Goal: Information Seeking & Learning: Find specific page/section

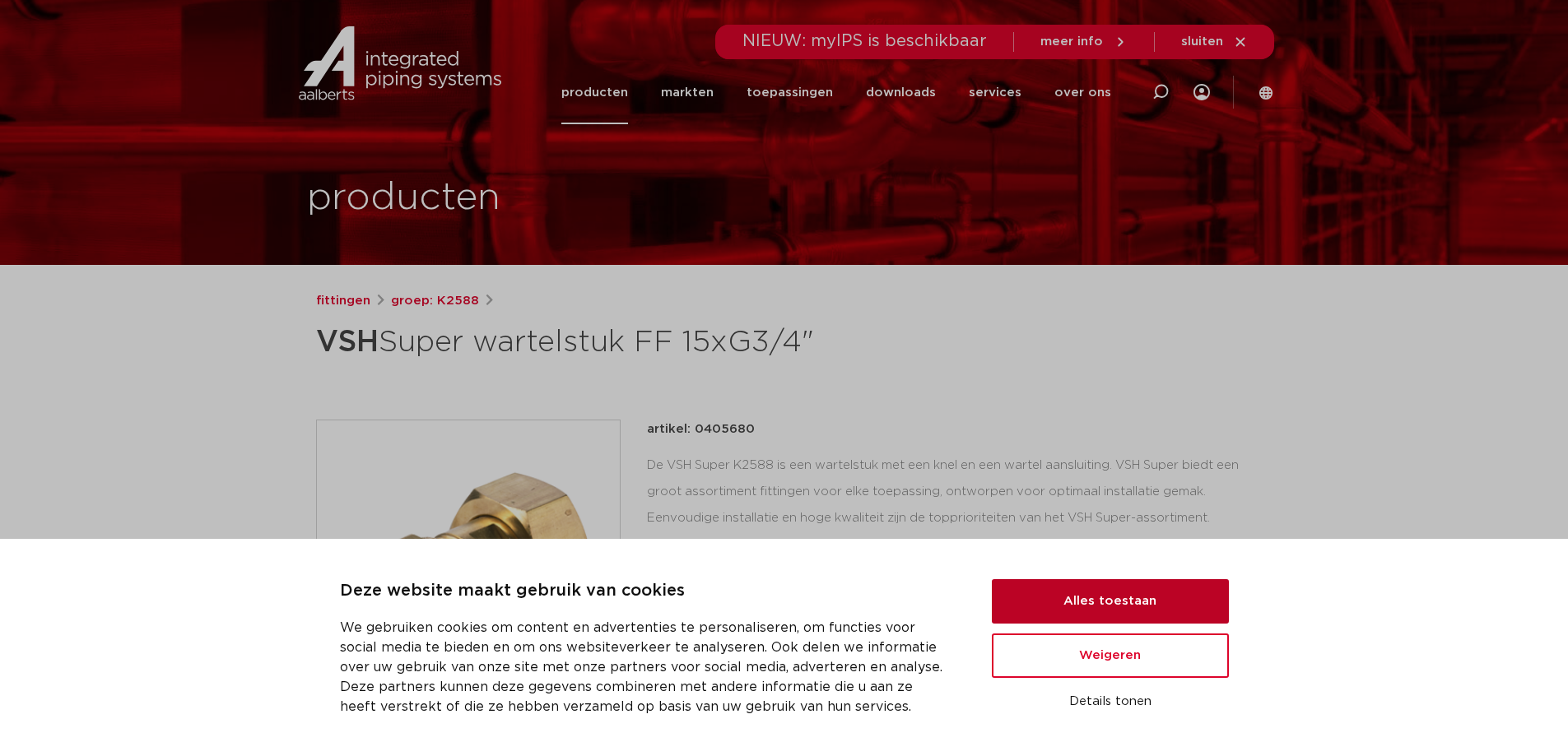
click at [1104, 606] on button "Alles toestaan" at bounding box center [1110, 602] width 237 height 44
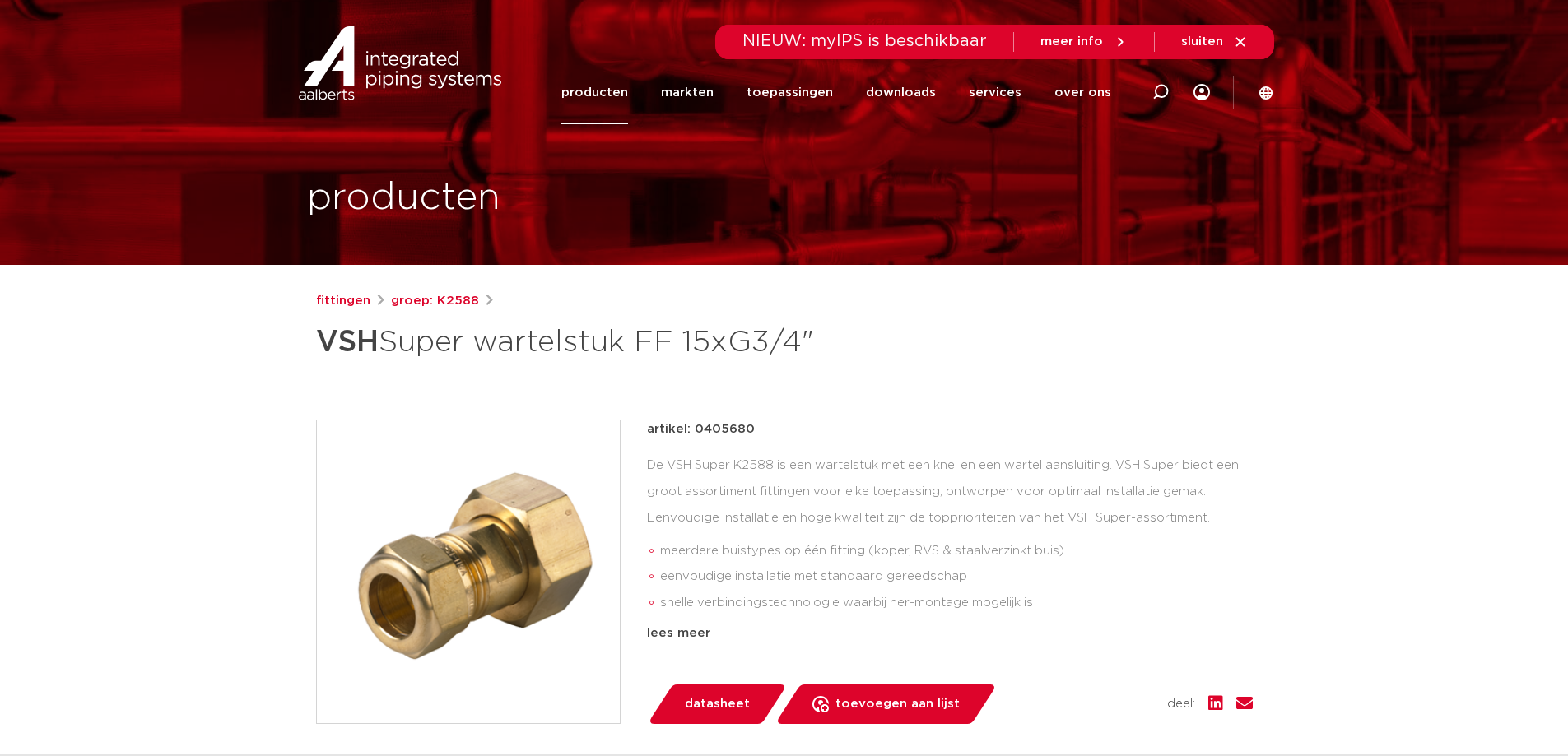
click at [847, 42] on span "NIEUW: myIPS is beschikbaar" at bounding box center [864, 41] width 244 height 17
drag, startPoint x: 995, startPoint y: 44, endPoint x: 724, endPoint y: 67, distance: 272.0
click at [728, 67] on header "Zoeken NIEUW: myIPS is beschikbaar meer info sluiten producten markten toepassi…" at bounding box center [784, 62] width 1568 height 125
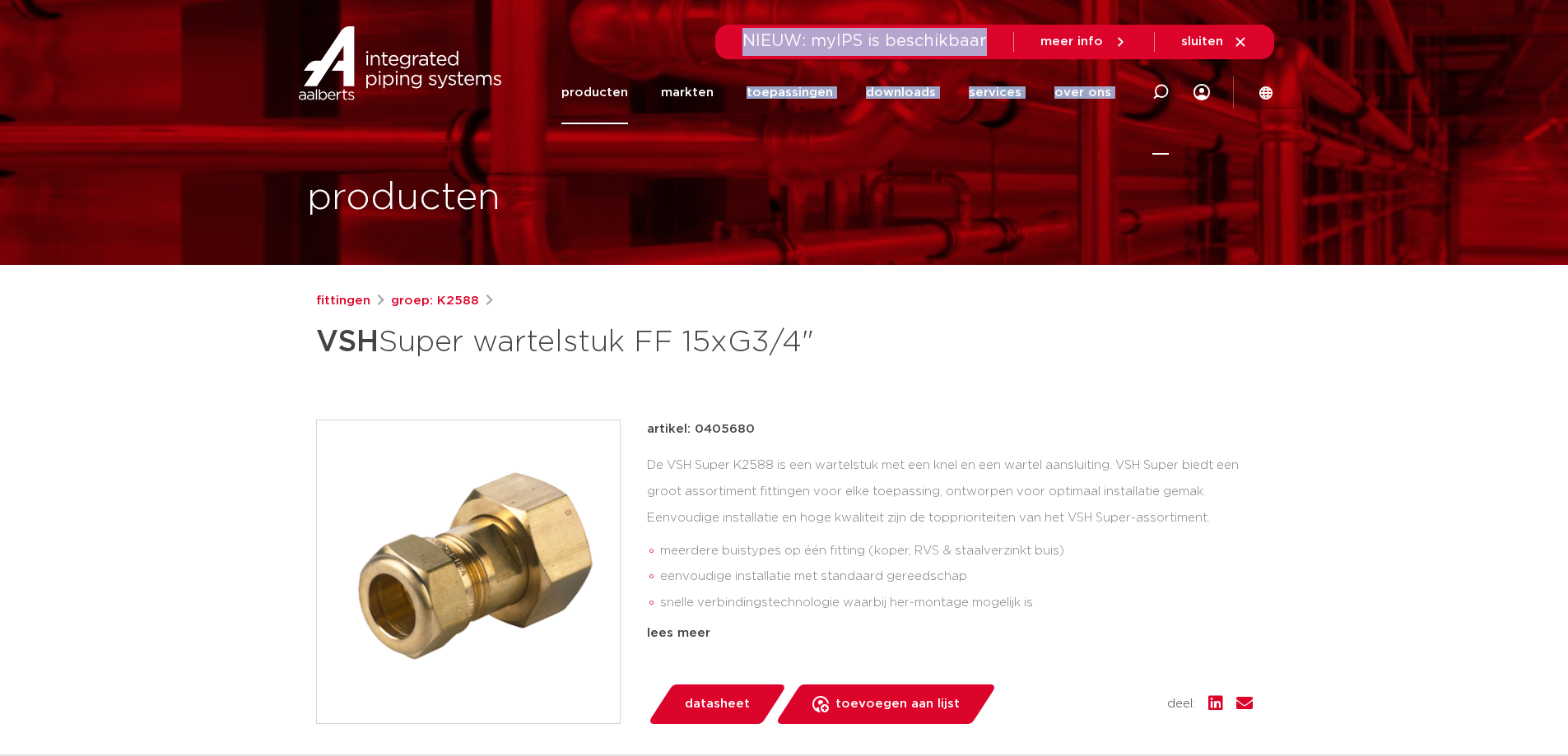
click at [1157, 84] on icon at bounding box center [1161, 92] width 17 height 17
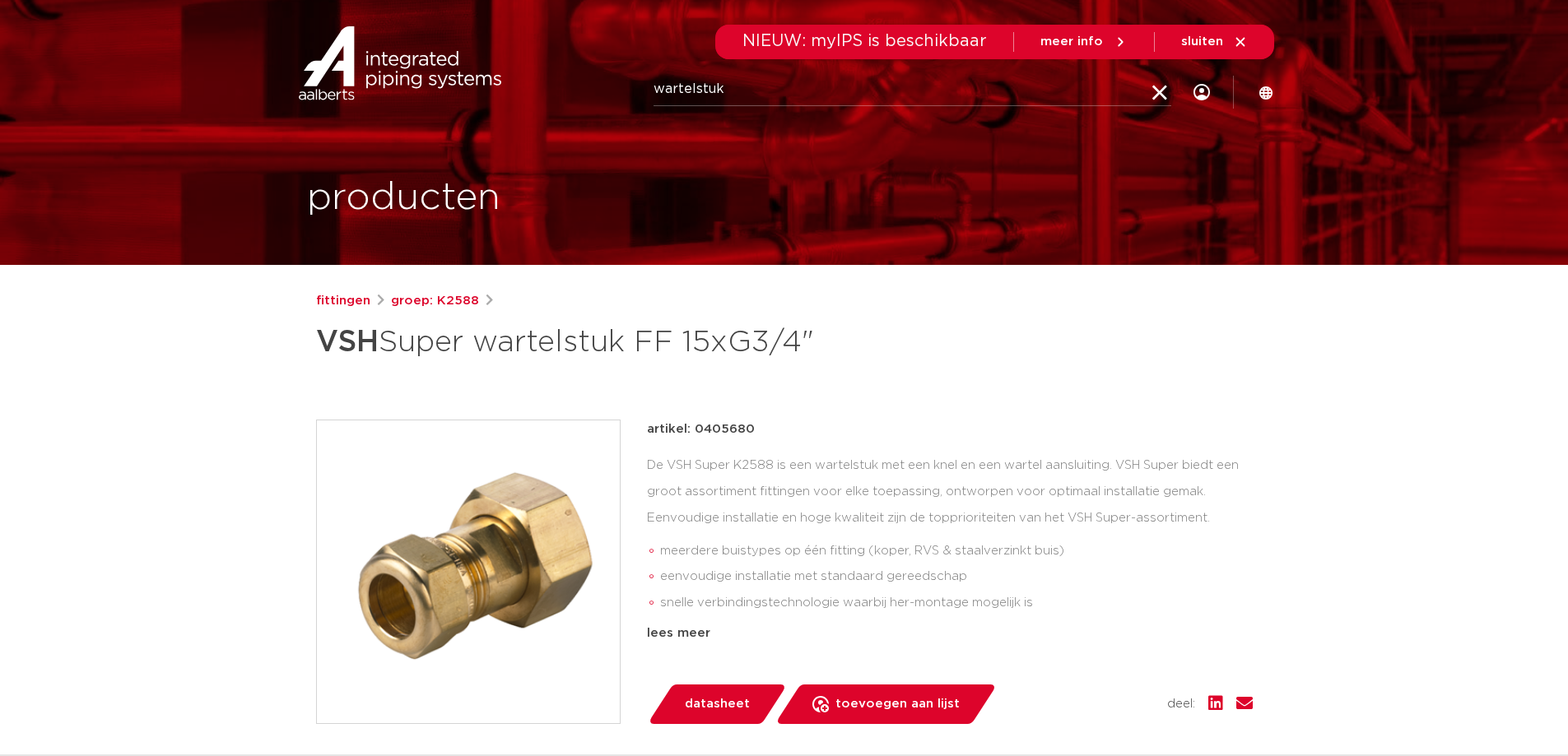
type input "wartelstuk"
click button "Zoeken" at bounding box center [0, 0] width 0 height 0
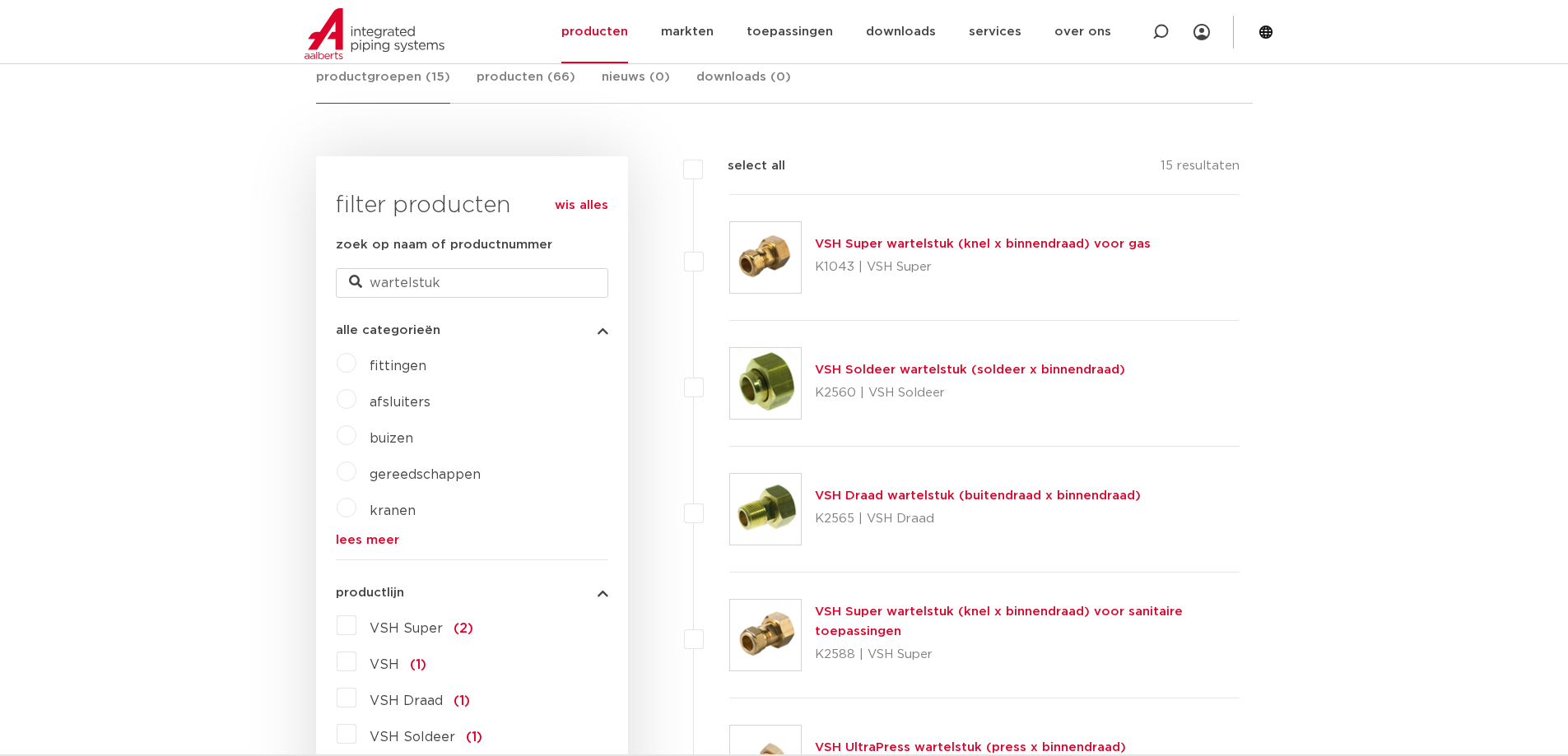
scroll to position [412, 0]
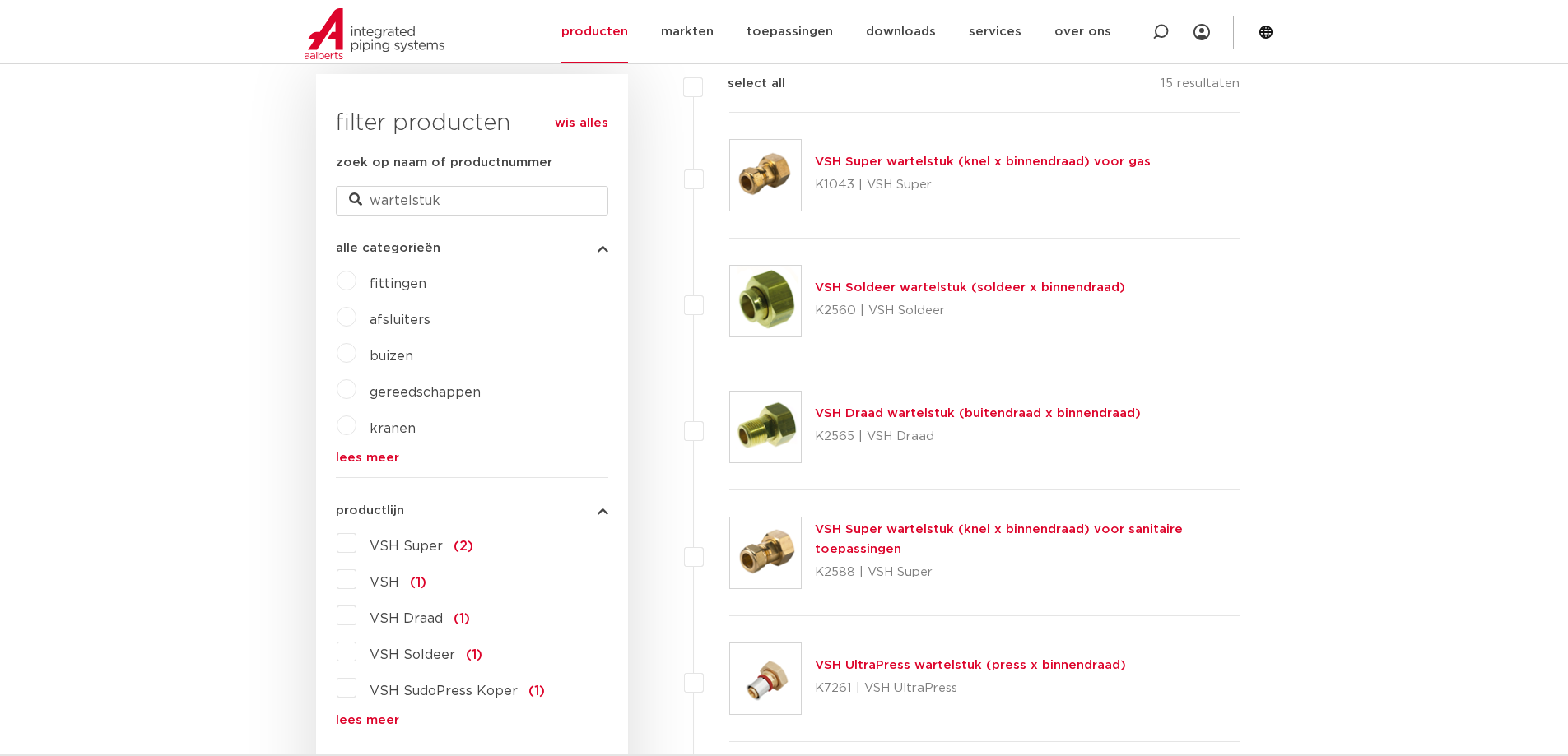
click at [907, 532] on link "VSH Super wartelstuk (knel x binnendraad) voor sanitaire toepassingen" at bounding box center [998, 539] width 368 height 32
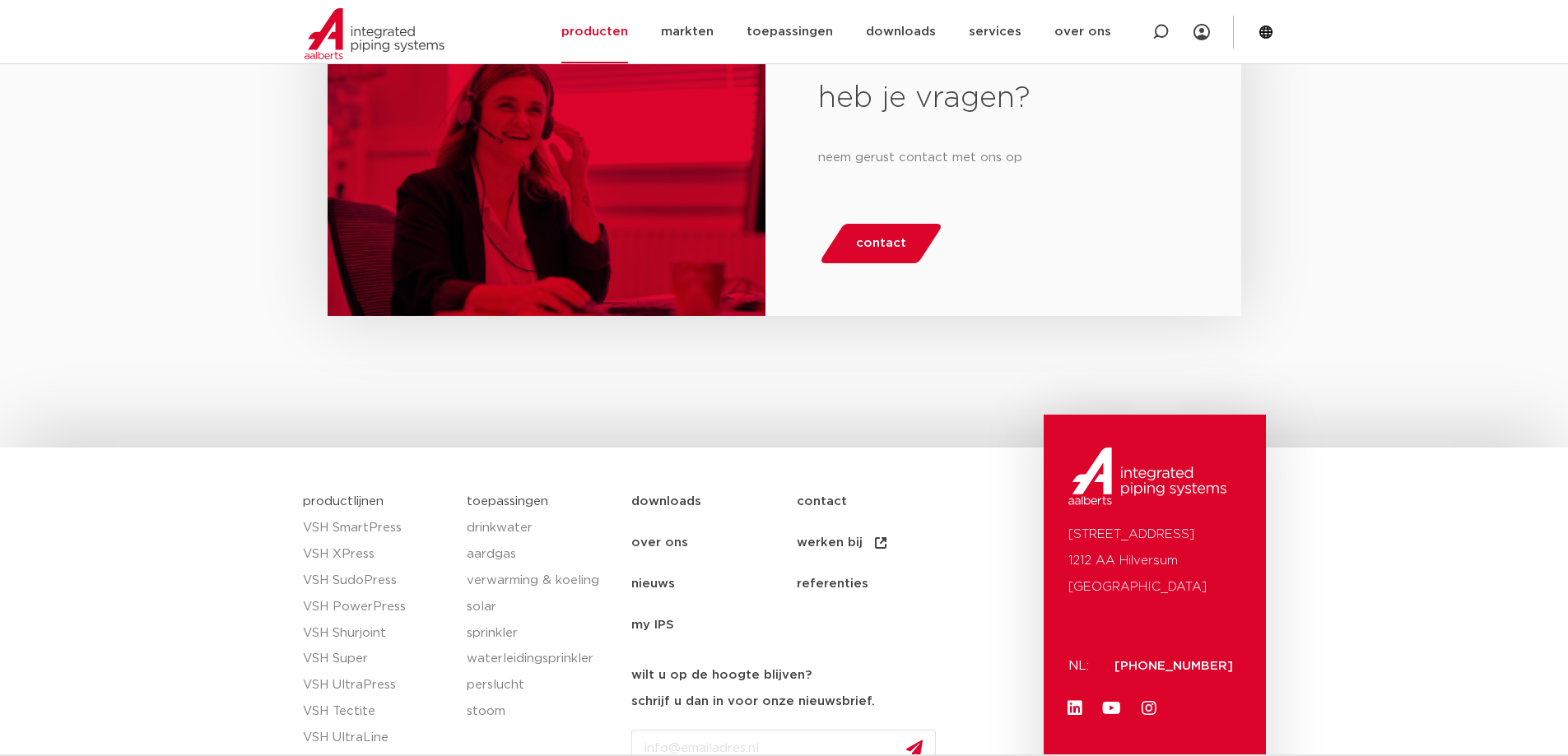
scroll to position [1550, 0]
